Goal: Information Seeking & Learning: Learn about a topic

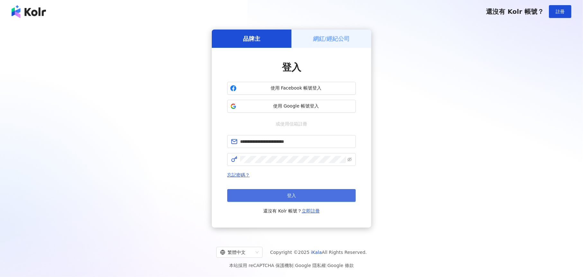
click at [290, 200] on button "登入" at bounding box center [291, 195] width 129 height 13
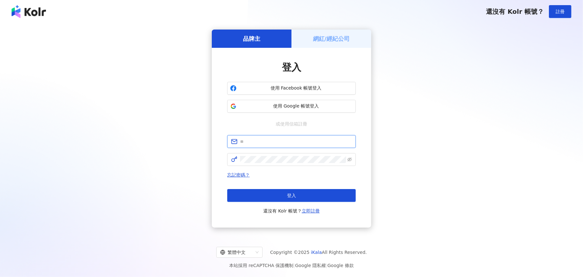
type input "**********"
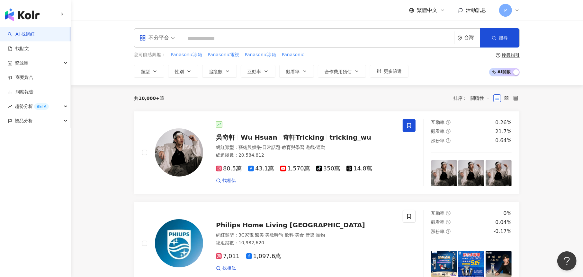
click at [212, 39] on input "search" at bounding box center [318, 38] width 268 height 12
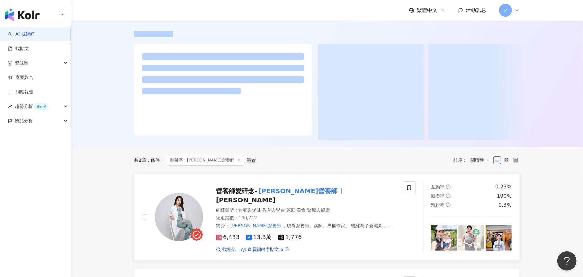
scroll to position [129, 0]
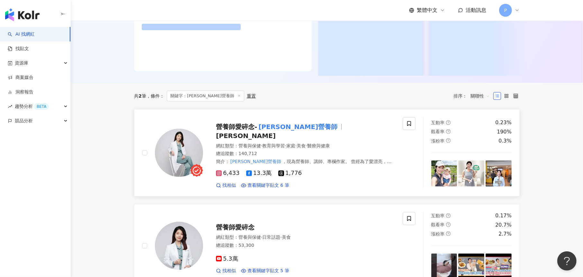
type input "******"
click at [291, 132] on mark "孫語霙營養師" at bounding box center [298, 127] width 82 height 10
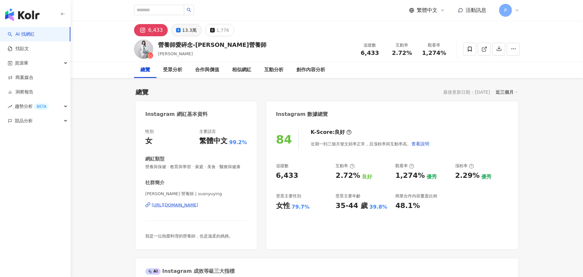
click at [186, 30] on div "13.3萬" at bounding box center [189, 30] width 14 height 9
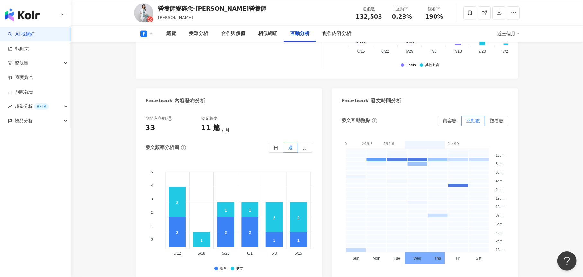
scroll to position [1414, 0]
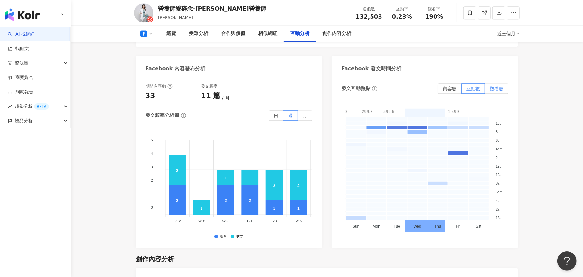
click at [497, 86] on span "觀看數" at bounding box center [496, 88] width 13 height 5
click at [472, 86] on span "互動數" at bounding box center [472, 88] width 13 height 5
click at [447, 86] on span "內容數" at bounding box center [449, 88] width 13 height 5
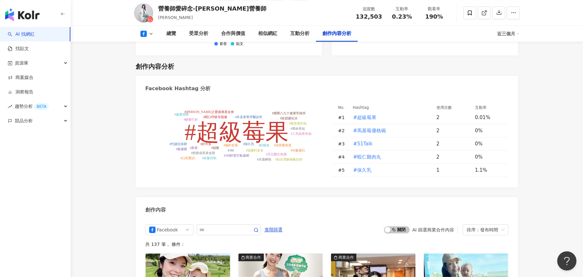
scroll to position [1768, 0]
